Goal: Navigation & Orientation: Find specific page/section

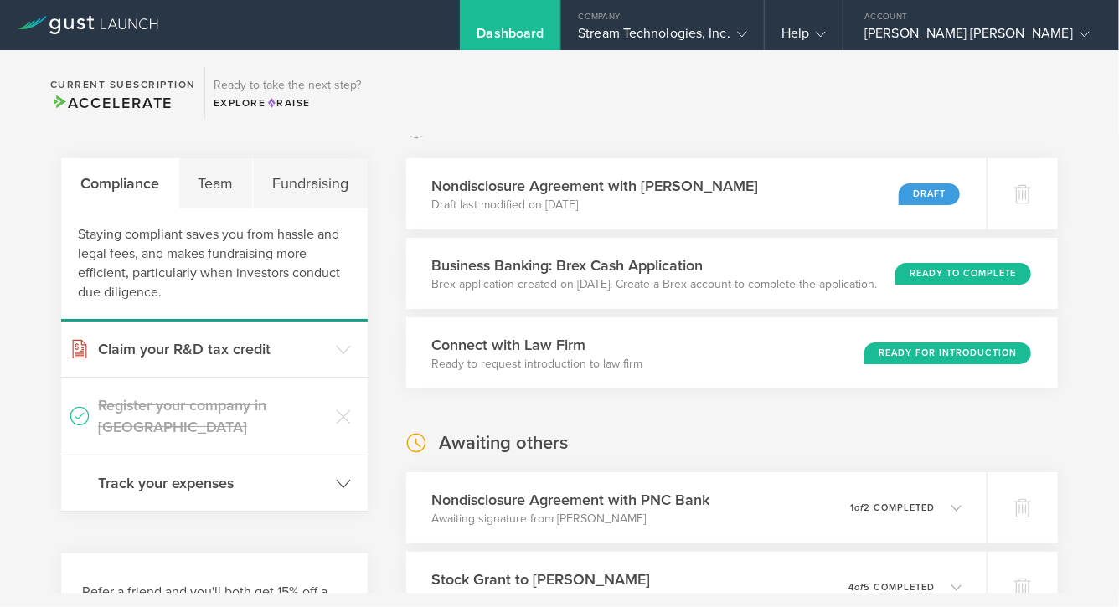
scroll to position [40, 0]
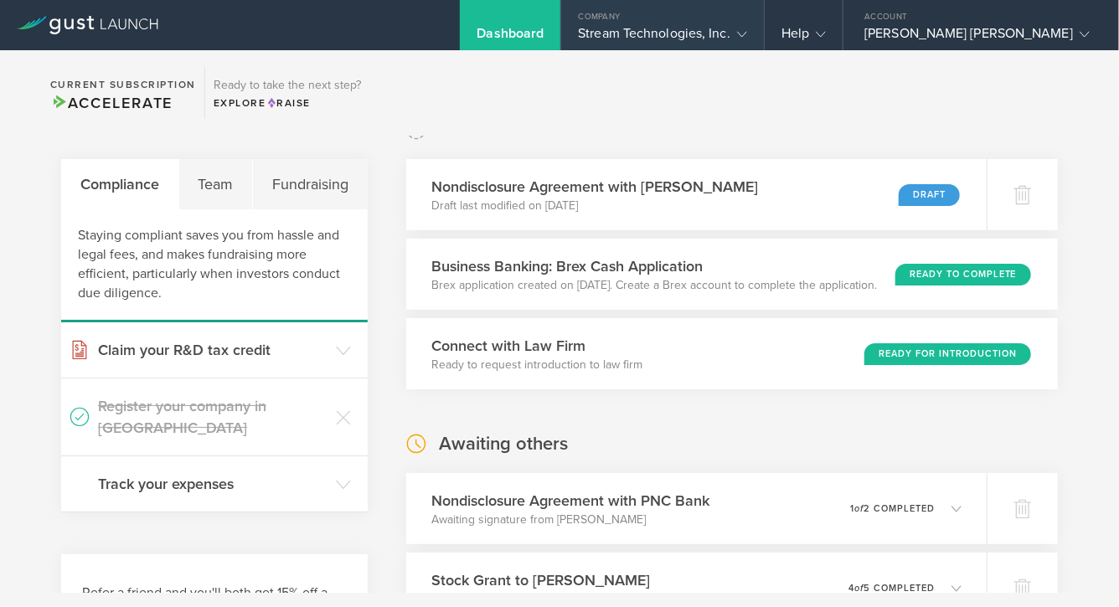
click at [740, 39] on div "Stream Technologies, Inc." at bounding box center [662, 37] width 169 height 25
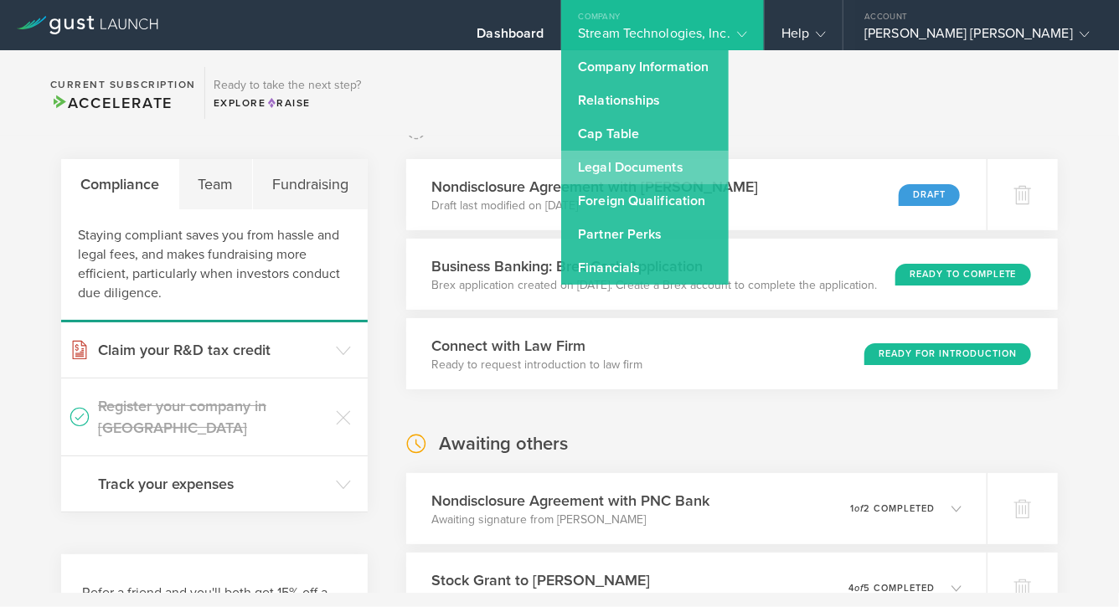
click at [715, 170] on link "Legal Documents" at bounding box center [645, 168] width 168 height 34
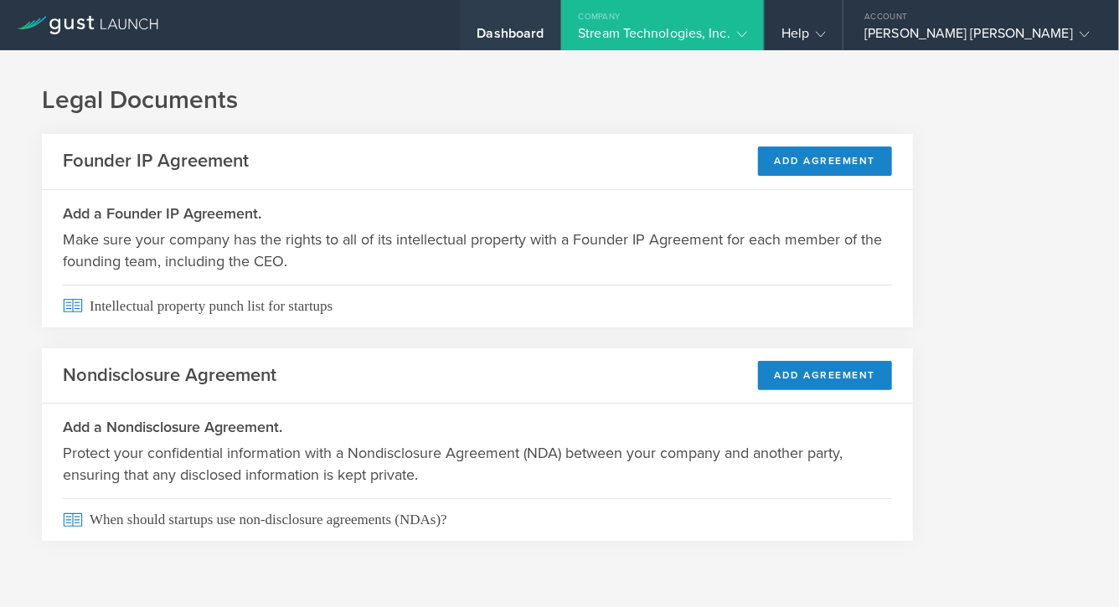
click at [544, 37] on div "Dashboard" at bounding box center [510, 37] width 67 height 25
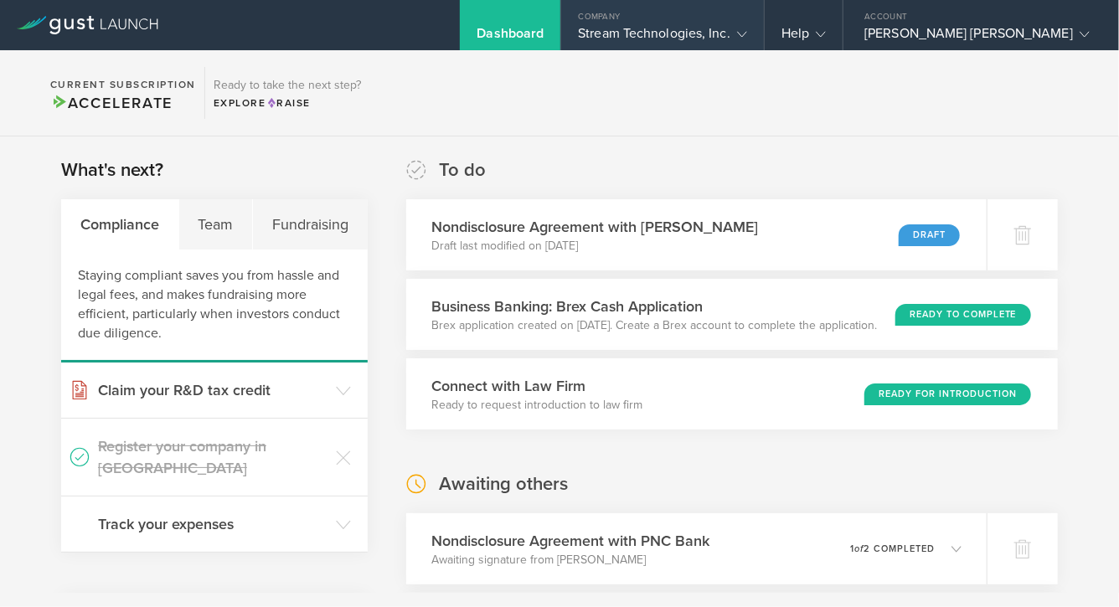
click at [747, 28] on div "Stream Technologies, Inc." at bounding box center [662, 37] width 169 height 25
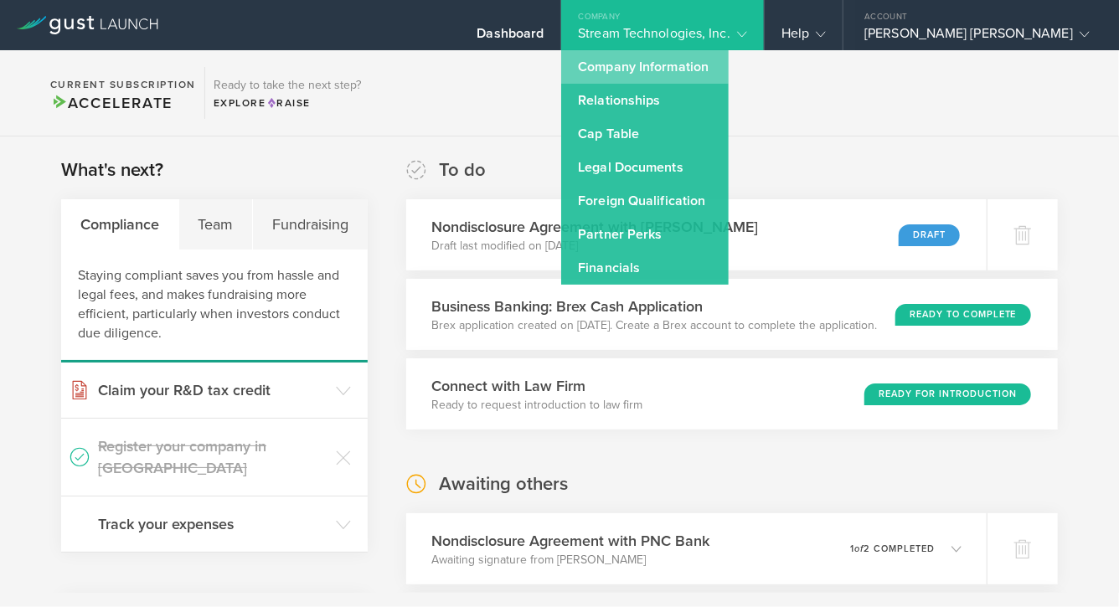
click at [729, 64] on link "Company Information" at bounding box center [645, 67] width 168 height 34
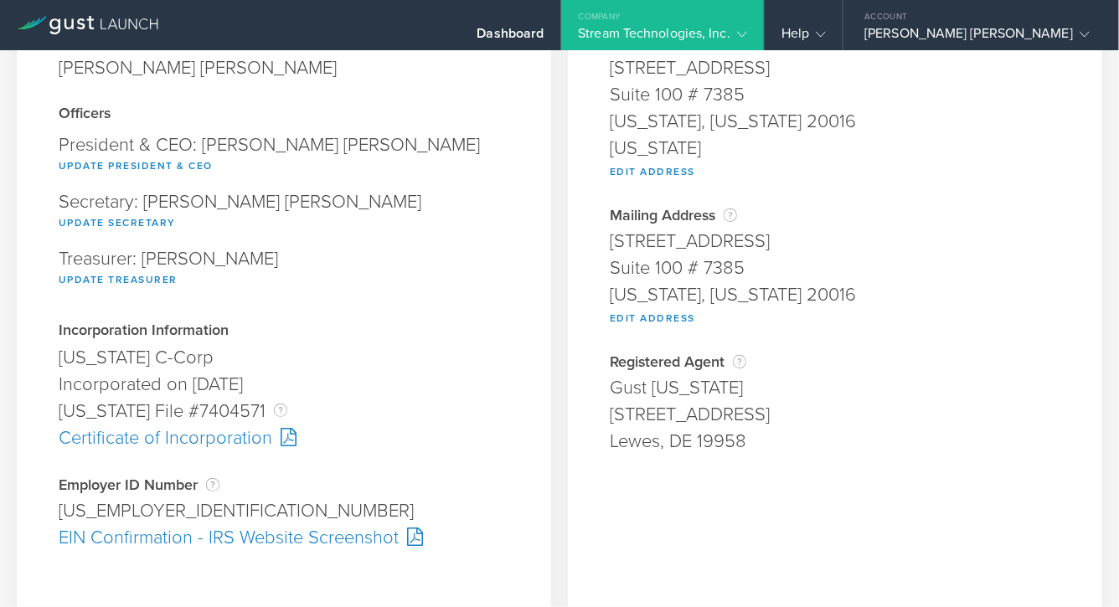
scroll to position [176, 0]
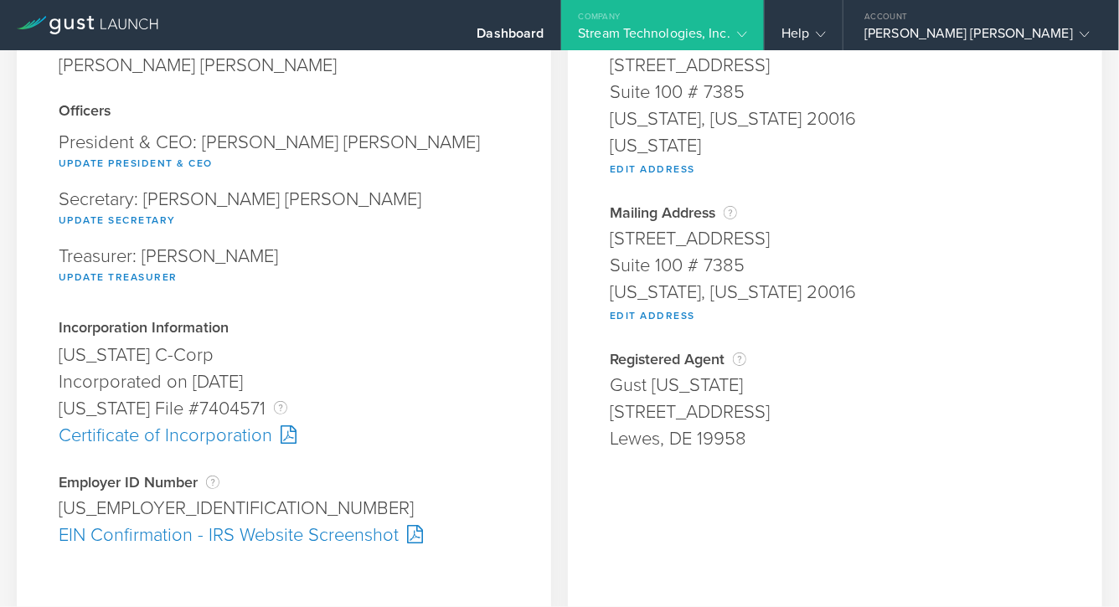
click at [281, 438] on div at bounding box center [284, 435] width 24 height 18
